Goal: Find specific page/section: Find specific page/section

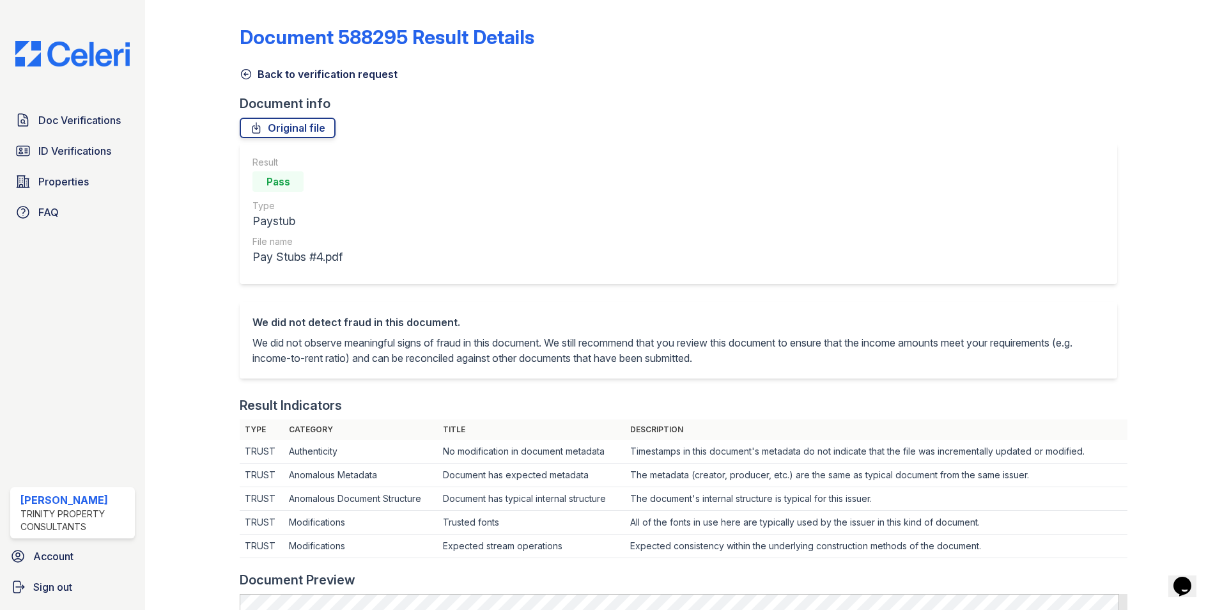
drag, startPoint x: 74, startPoint y: 127, endPoint x: 157, endPoint y: 126, distance: 83.1
click at [74, 127] on span "Doc Verifications" at bounding box center [79, 119] width 82 height 15
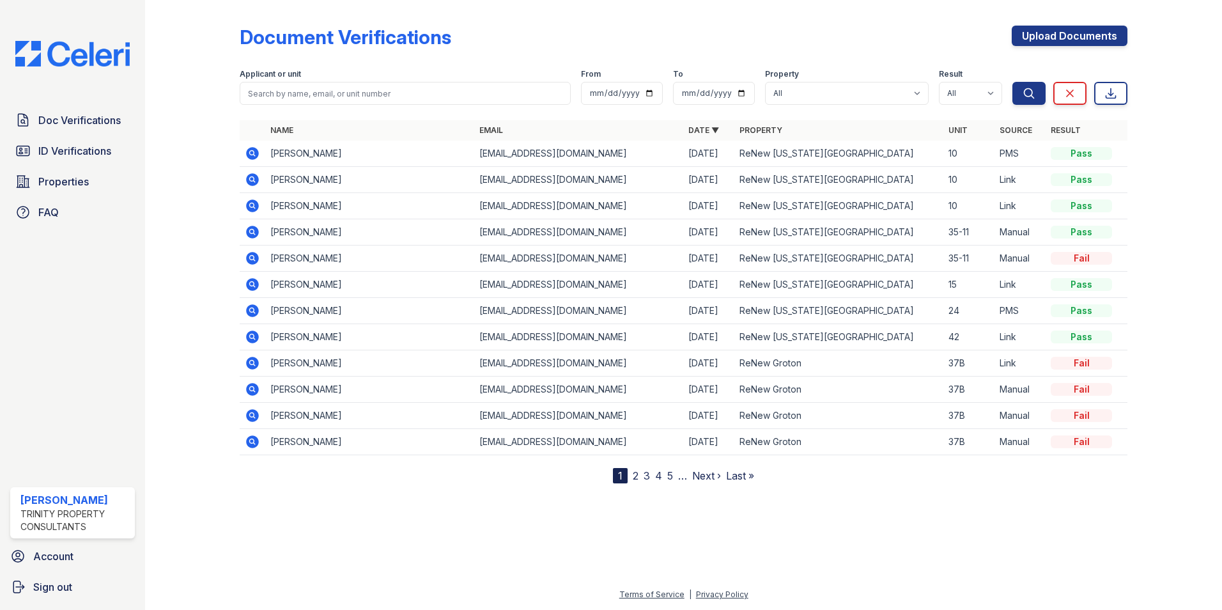
click at [246, 153] on icon at bounding box center [252, 153] width 15 height 15
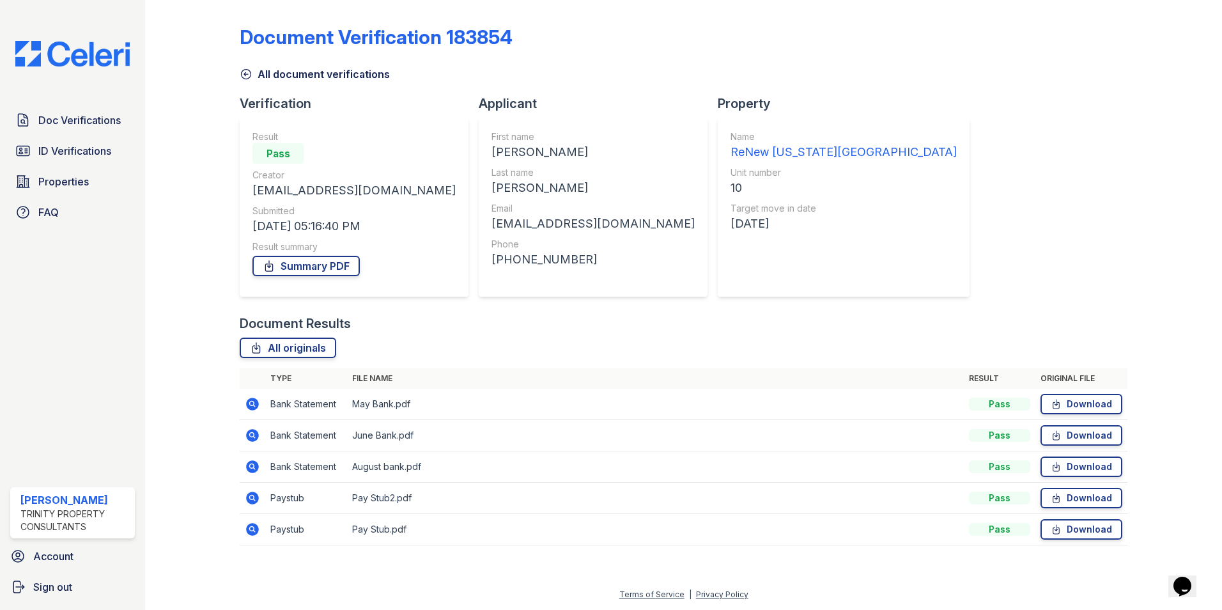
click at [251, 531] on icon at bounding box center [252, 529] width 13 height 13
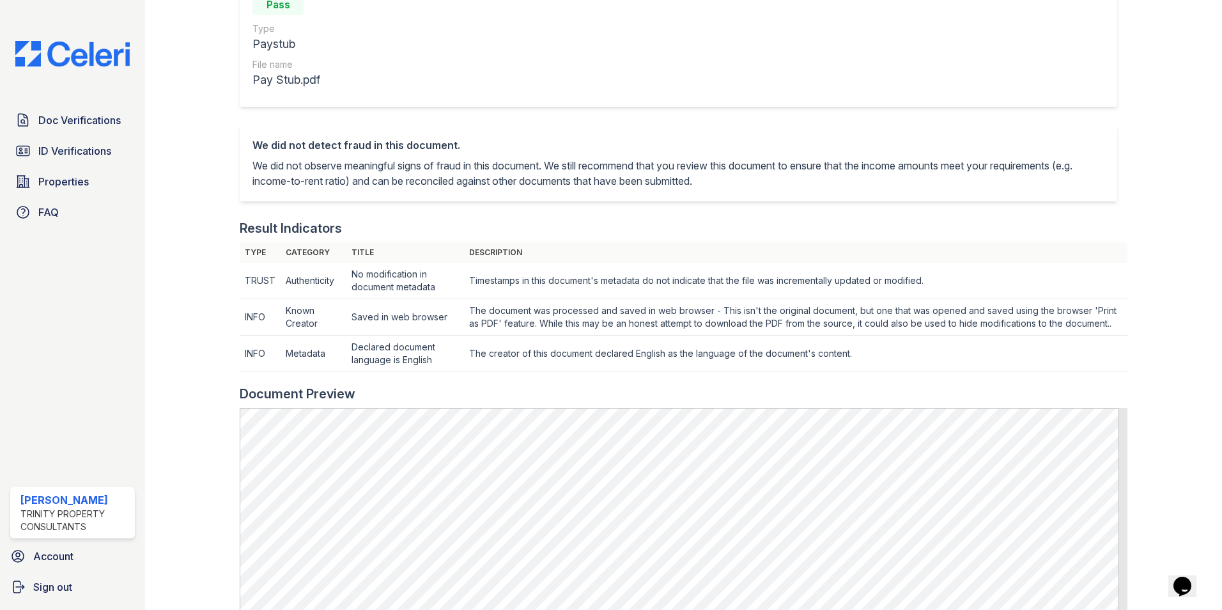
scroll to position [383, 0]
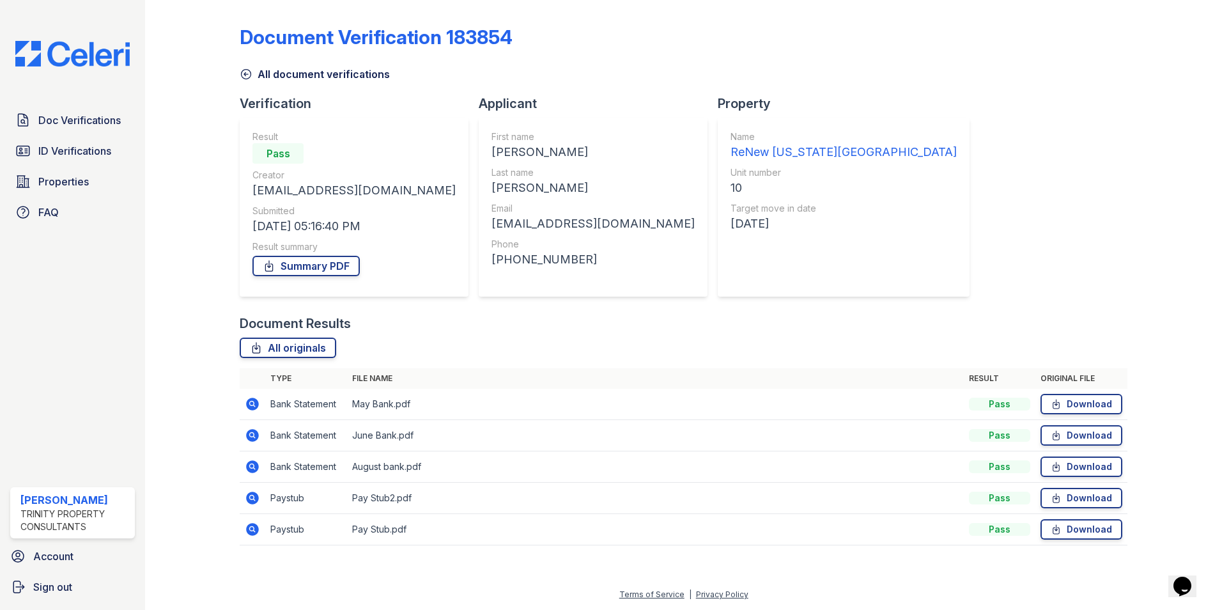
click at [259, 495] on icon at bounding box center [252, 497] width 15 height 15
drag, startPoint x: 253, startPoint y: 534, endPoint x: 277, endPoint y: 525, distance: 25.3
click at [253, 534] on icon at bounding box center [252, 529] width 13 height 13
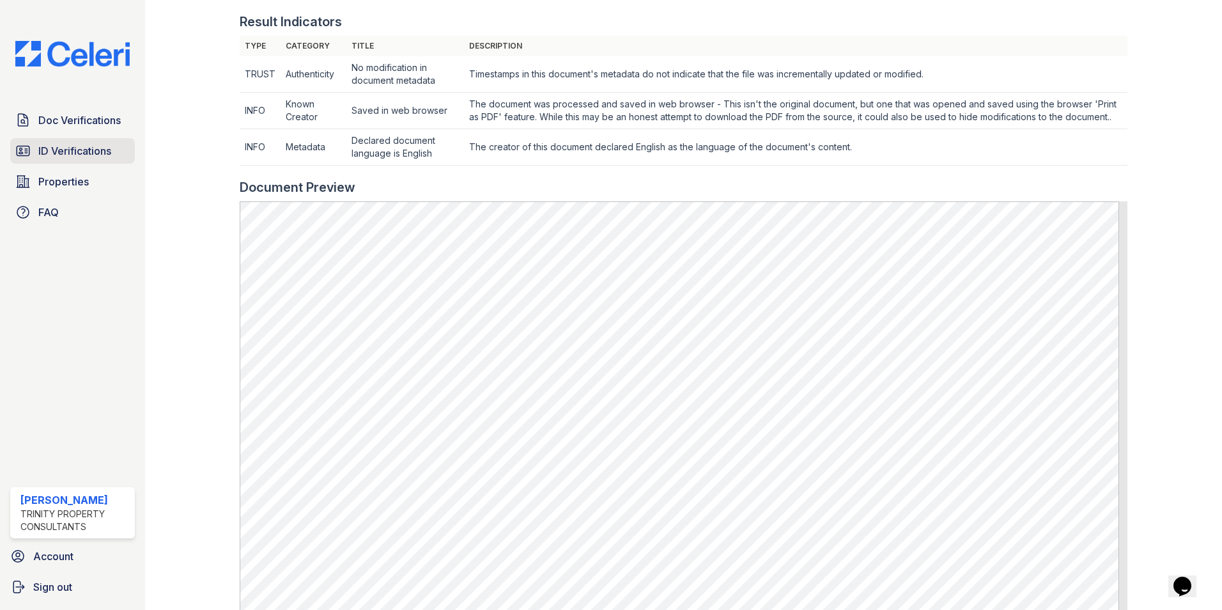
click at [87, 153] on span "ID Verifications" at bounding box center [74, 150] width 73 height 15
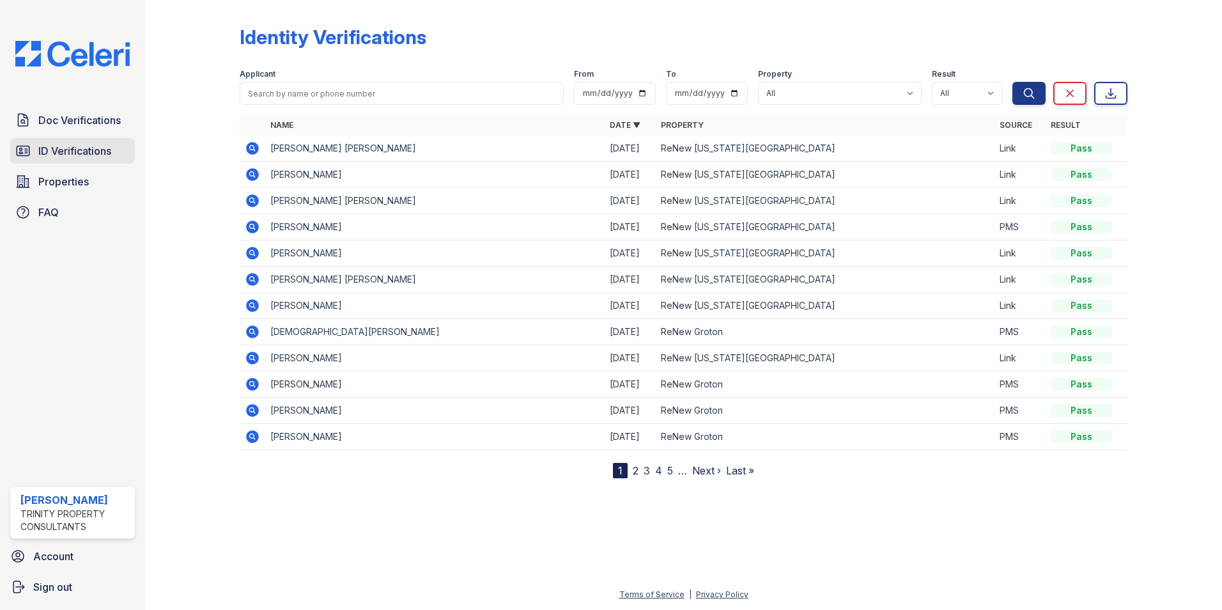
click at [36, 149] on link "ID Verifications" at bounding box center [72, 151] width 125 height 26
click at [91, 173] on link "Properties" at bounding box center [72, 182] width 125 height 26
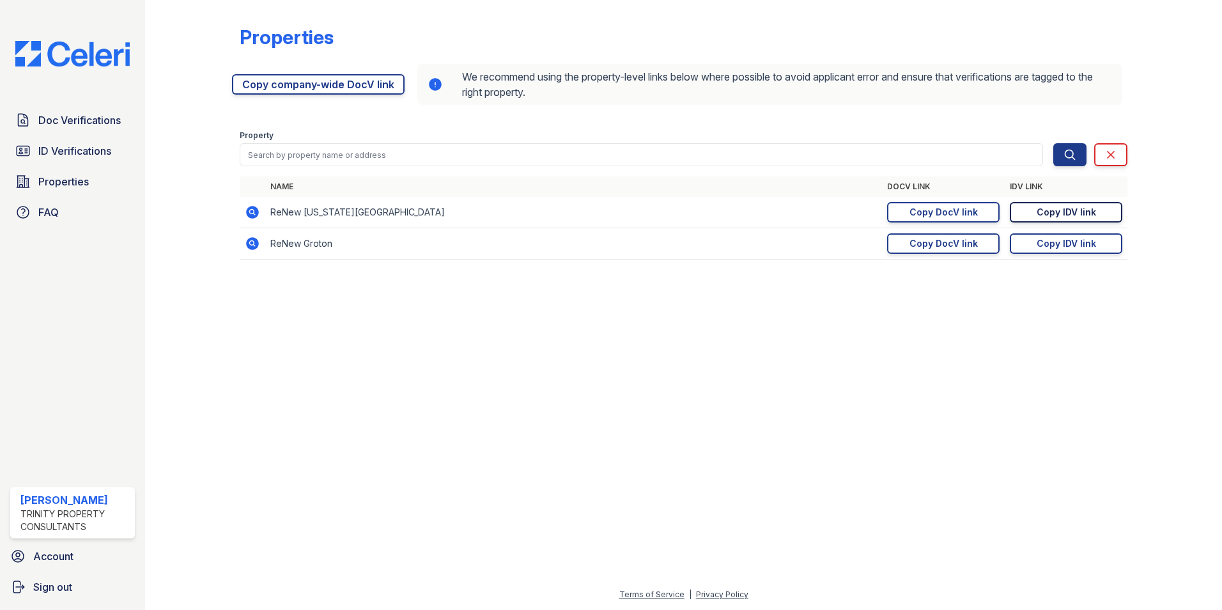
click at [1039, 212] on div "Copy IDV link" at bounding box center [1066, 212] width 59 height 13
click at [73, 112] on span "Doc Verifications" at bounding box center [79, 119] width 82 height 15
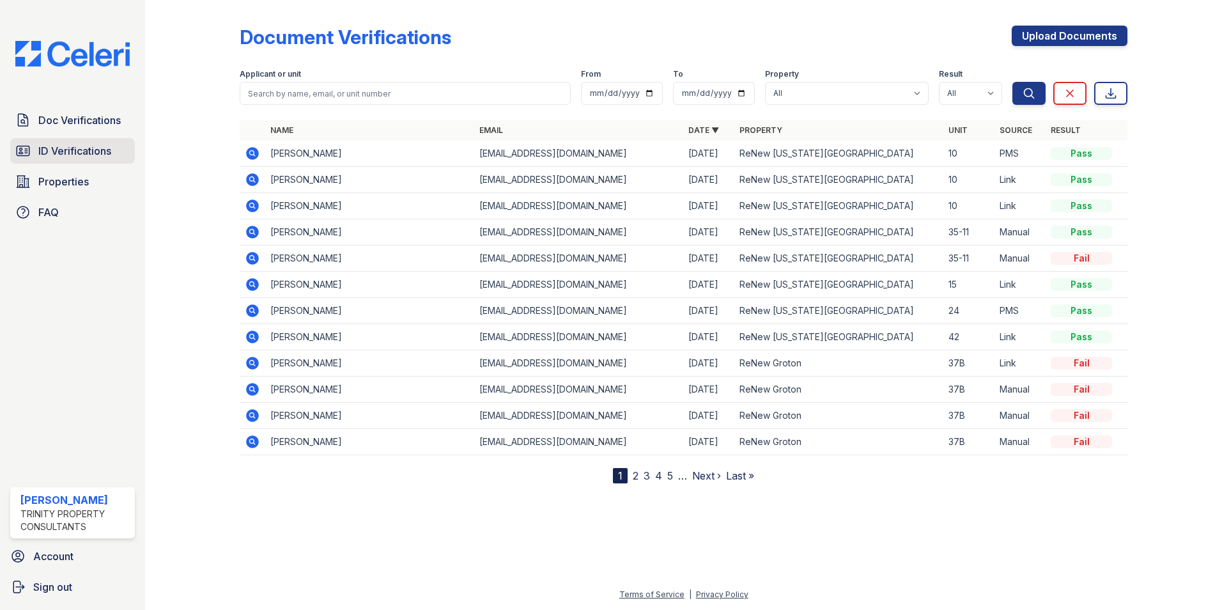
click at [60, 148] on span "ID Verifications" at bounding box center [74, 150] width 73 height 15
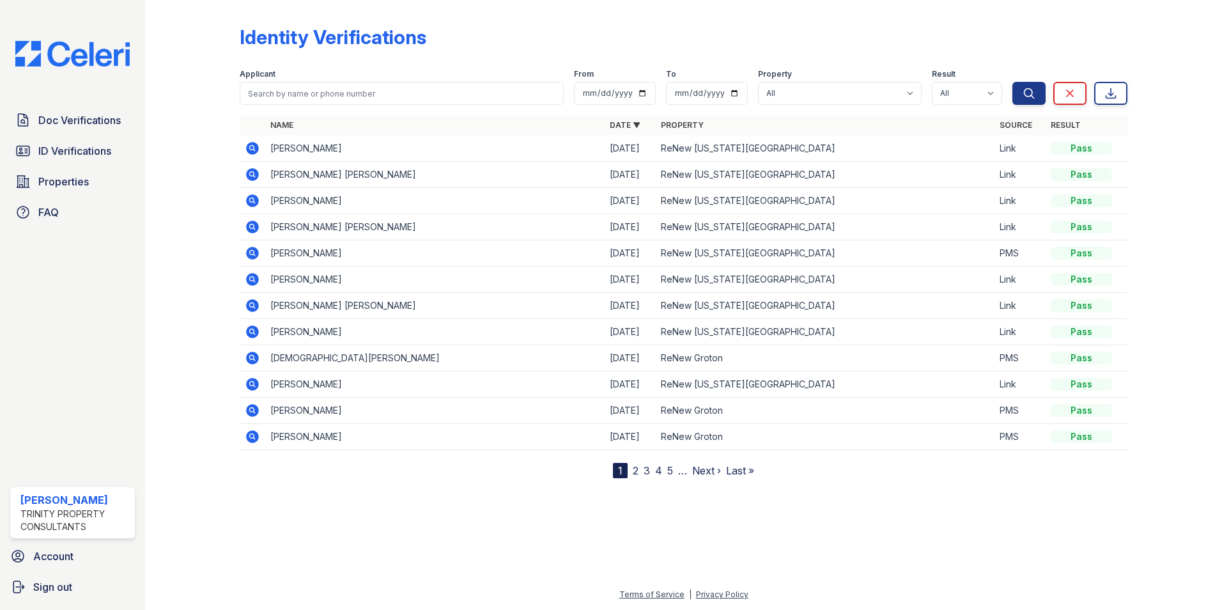
click at [246, 144] on icon at bounding box center [252, 148] width 15 height 15
